Goal: Find specific page/section: Find specific page/section

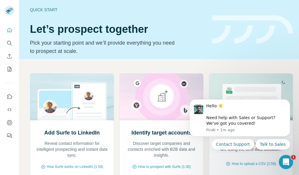
click at [51, 11] on div "Quick start" at bounding box center [117, 10] width 175 height 6
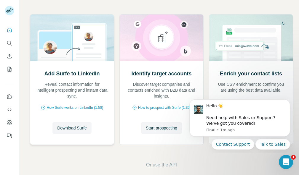
scroll to position [63, 0]
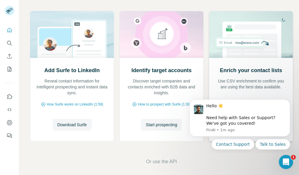
click at [266, 71] on h2 "Enrich your contact lists" at bounding box center [251, 70] width 62 height 8
click at [289, 100] on icon "Dismiss notification" at bounding box center [288, 101] width 3 height 3
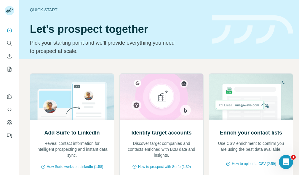
click at [142, 23] on h1 "Let’s prospect together" at bounding box center [117, 29] width 175 height 12
click at [143, 23] on h1 "Let’s prospect together" at bounding box center [117, 29] width 175 height 12
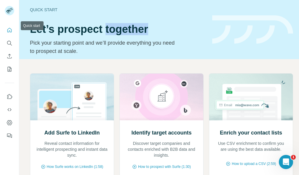
click at [9, 27] on icon "Quick start" at bounding box center [10, 30] width 6 height 6
click at [11, 30] on icon "Quick start" at bounding box center [10, 30] width 6 height 6
click at [10, 30] on icon "Quick start" at bounding box center [10, 30] width 6 height 6
click at [12, 43] on icon "Search" at bounding box center [10, 43] width 6 height 6
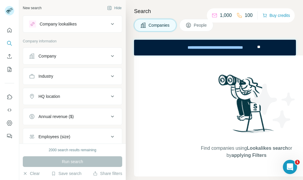
drag, startPoint x: 9, startPoint y: 43, endPoint x: 192, endPoint y: 121, distance: 198.9
click at [192, 121] on div "New search Hide Company lookalikes Company information Company Industry HQ loca…" at bounding box center [151, 90] width 303 height 180
click at [194, 25] on span "People" at bounding box center [201, 25] width 14 height 6
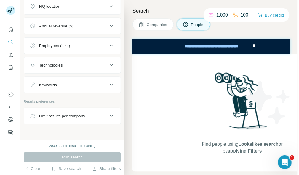
scroll to position [194, 0]
